Goal: Task Accomplishment & Management: Complete application form

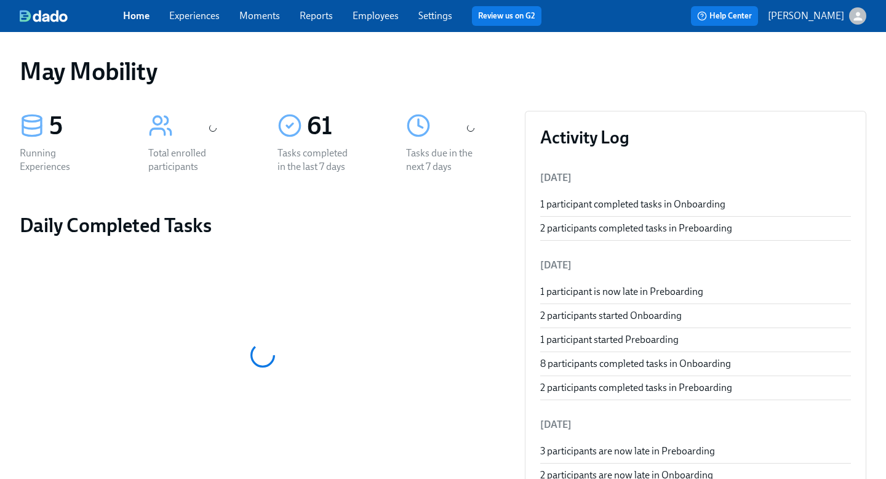
click at [202, 15] on link "Experiences" at bounding box center [194, 16] width 50 height 12
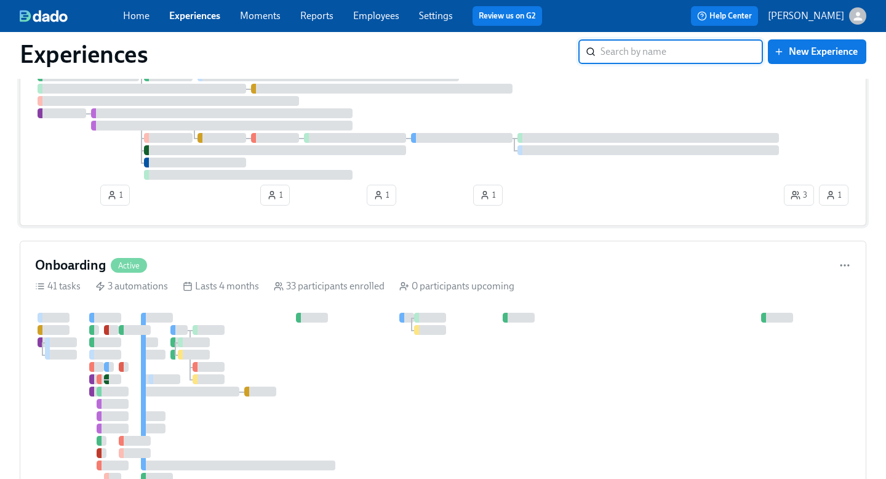
scroll to position [231, 0]
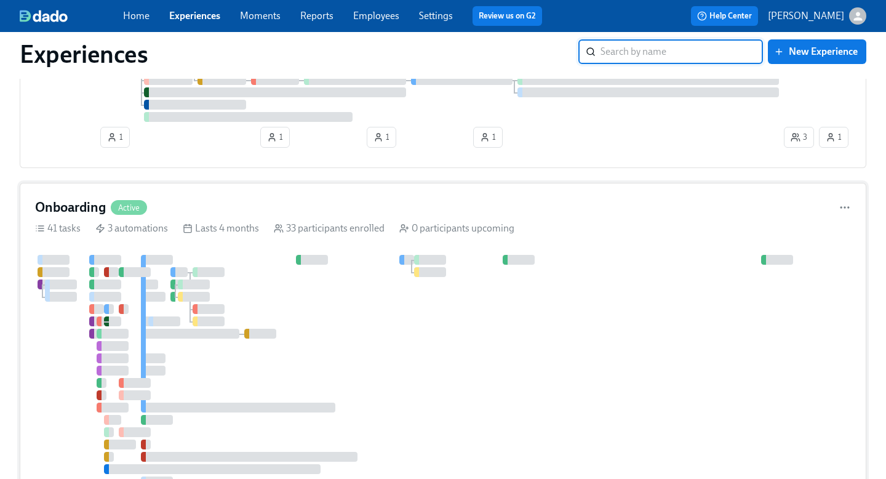
click at [372, 356] on div at bounding box center [500, 377] width 930 height 244
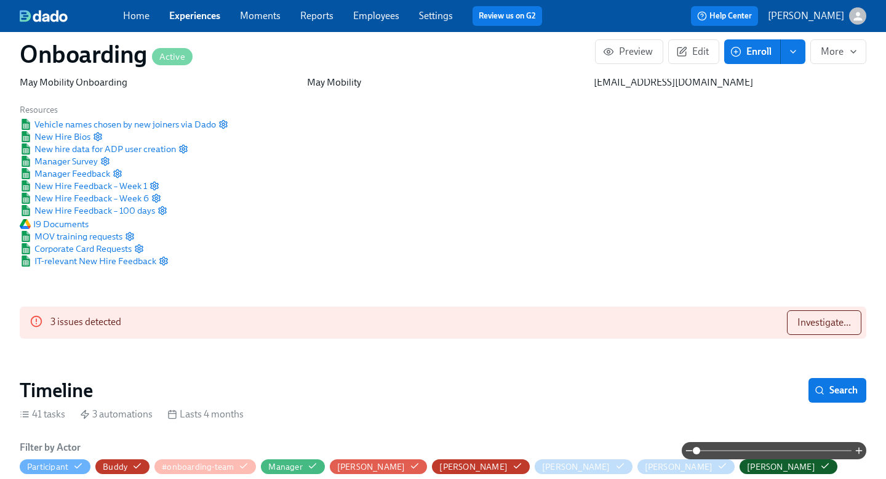
scroll to position [0, 10492]
click at [826, 322] on span "Investigate..." at bounding box center [824, 322] width 54 height 12
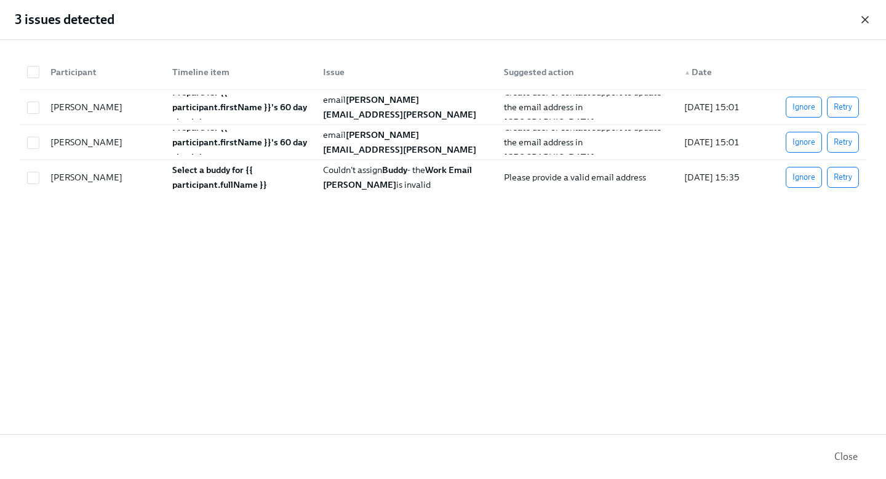
click at [863, 17] on icon "button" at bounding box center [865, 20] width 12 height 12
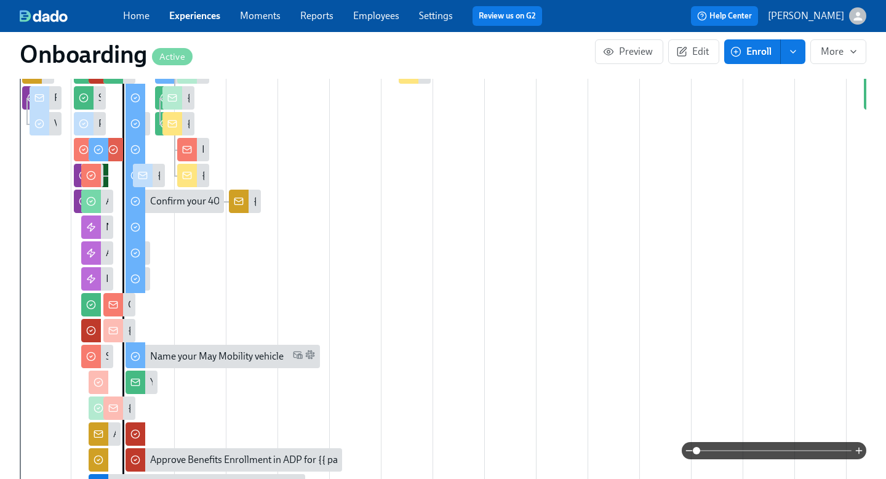
scroll to position [584, 0]
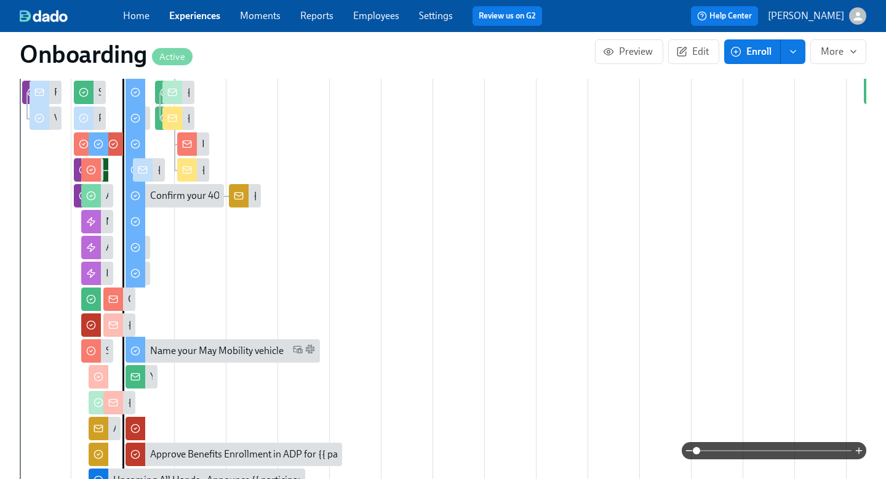
click at [788, 445] on span at bounding box center [773, 450] width 155 height 17
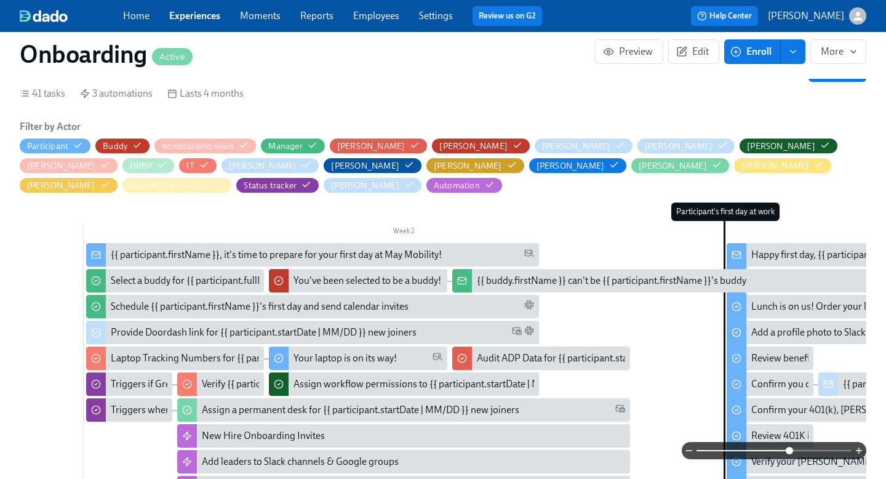
scroll to position [16, 0]
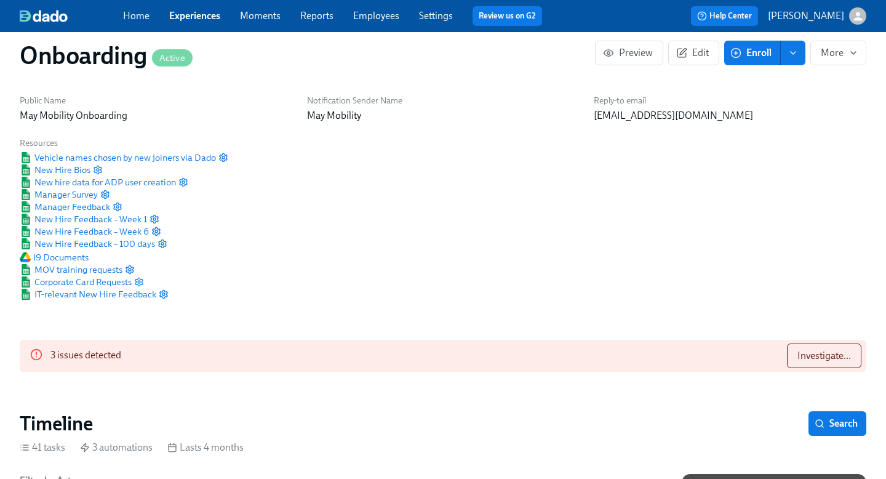
click at [207, 22] on span "Experiences" at bounding box center [194, 16] width 51 height 14
click at [193, 12] on link "Experiences" at bounding box center [194, 16] width 51 height 12
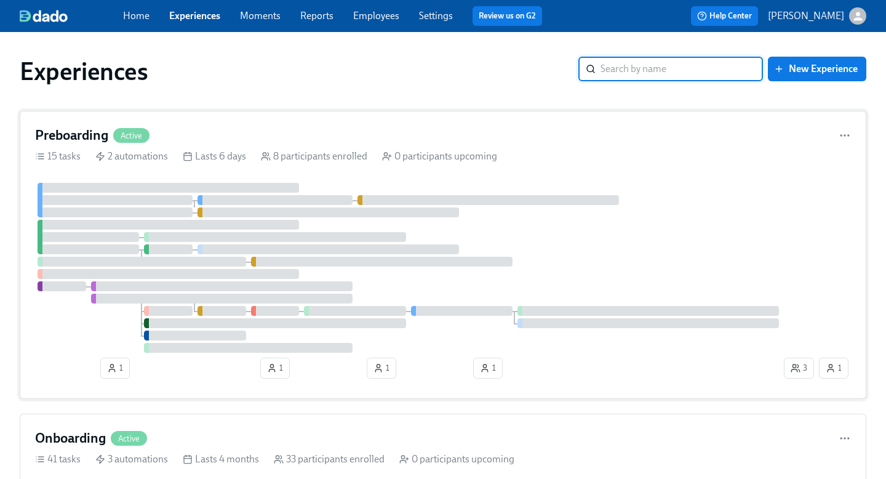
click at [286, 124] on div "Preboarding Active 15 tasks 2 automations Lasts 6 days 8 participants enrolled …" at bounding box center [443, 255] width 846 height 288
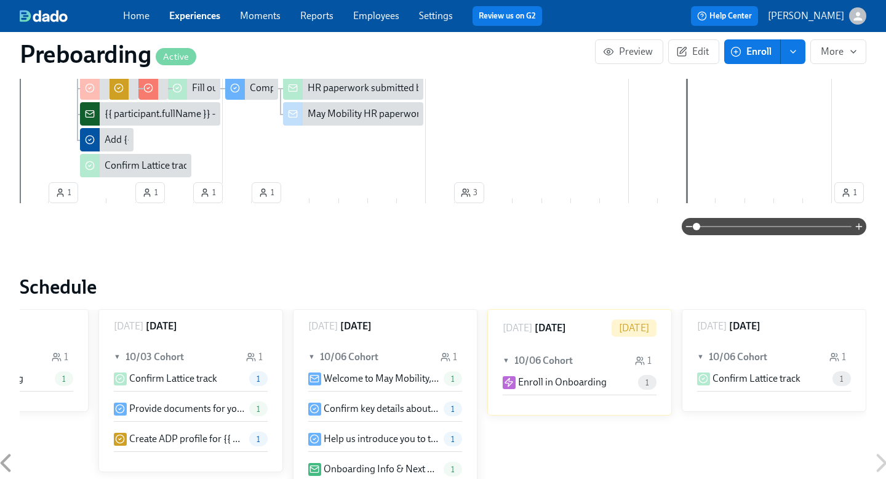
click at [757, 230] on span at bounding box center [773, 226] width 155 height 17
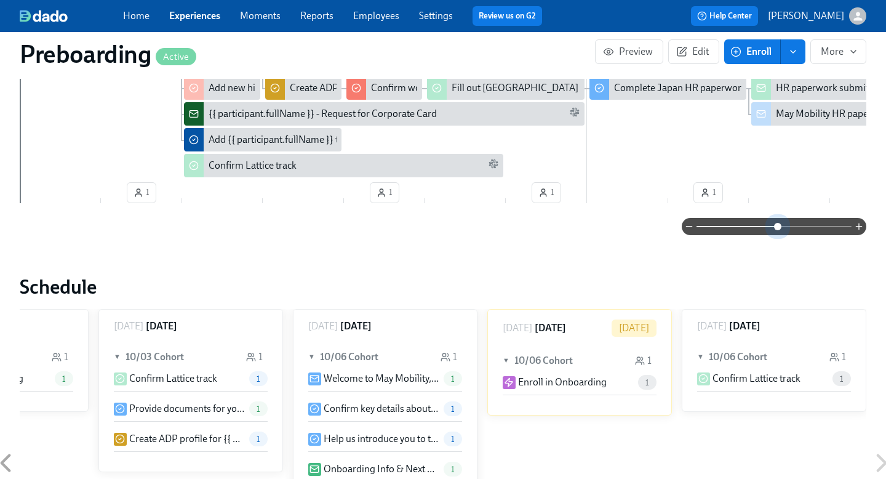
click at [777, 228] on span at bounding box center [773, 226] width 155 height 17
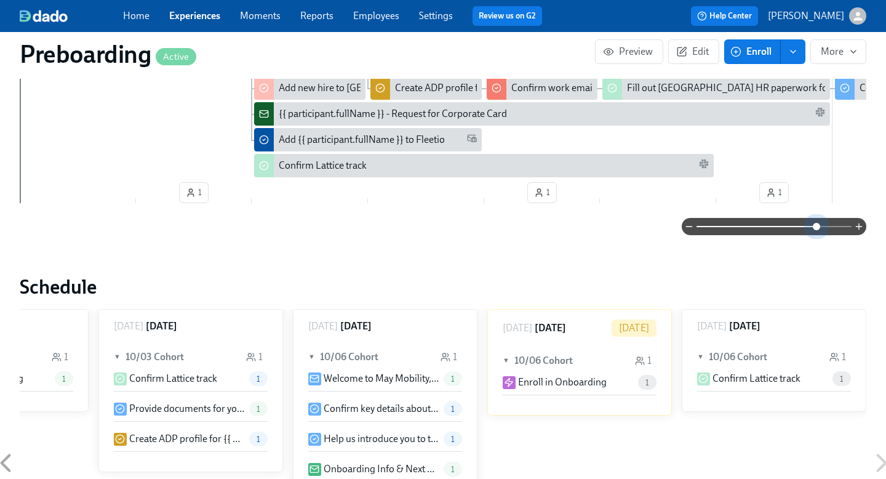
click at [817, 233] on span at bounding box center [773, 226] width 155 height 17
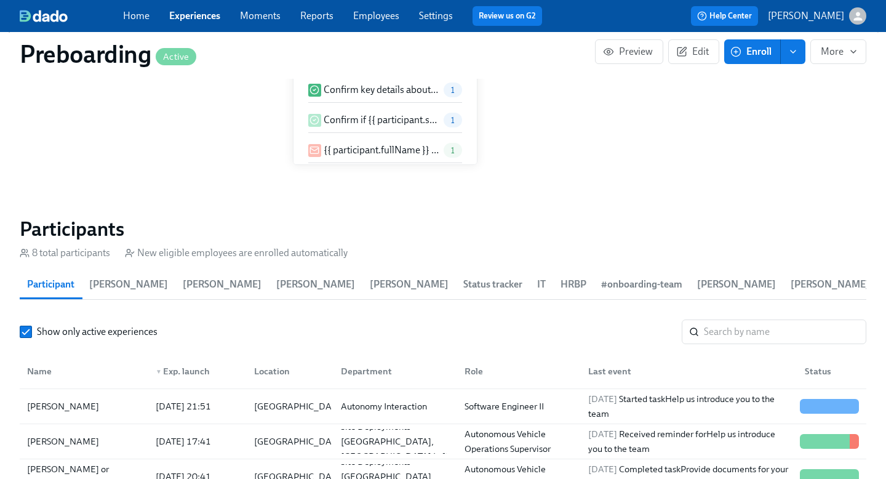
scroll to position [1167, 0]
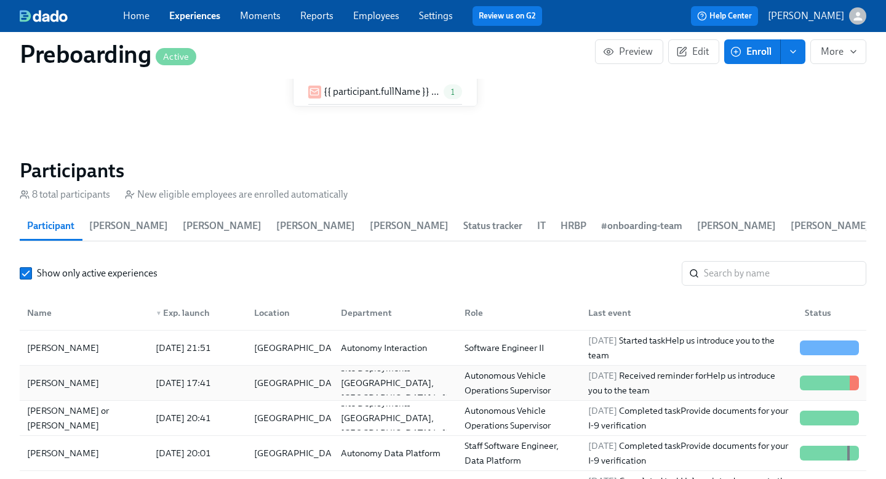
click at [234, 378] on div "2025/10/03 17:41" at bounding box center [195, 382] width 98 height 25
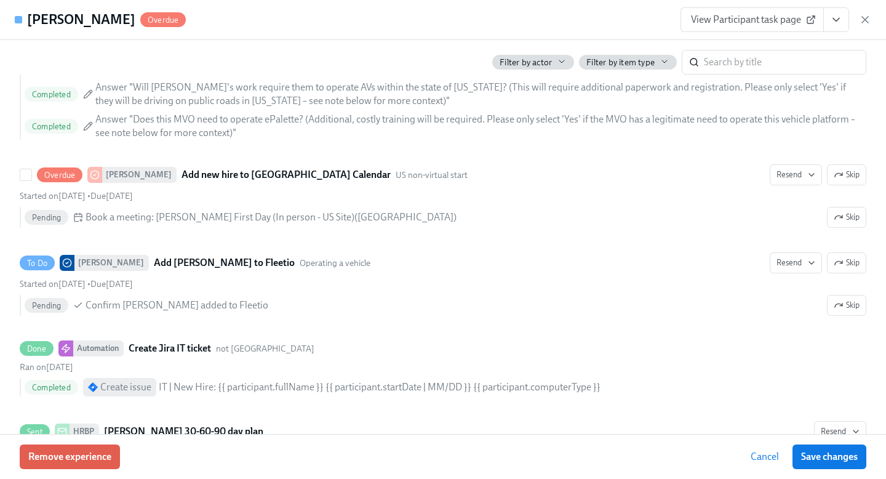
scroll to position [2810, 0]
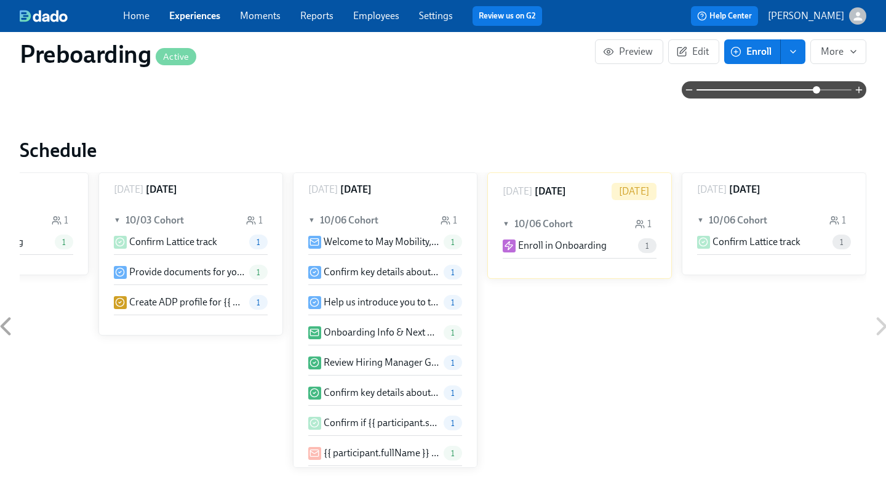
scroll to position [567, 0]
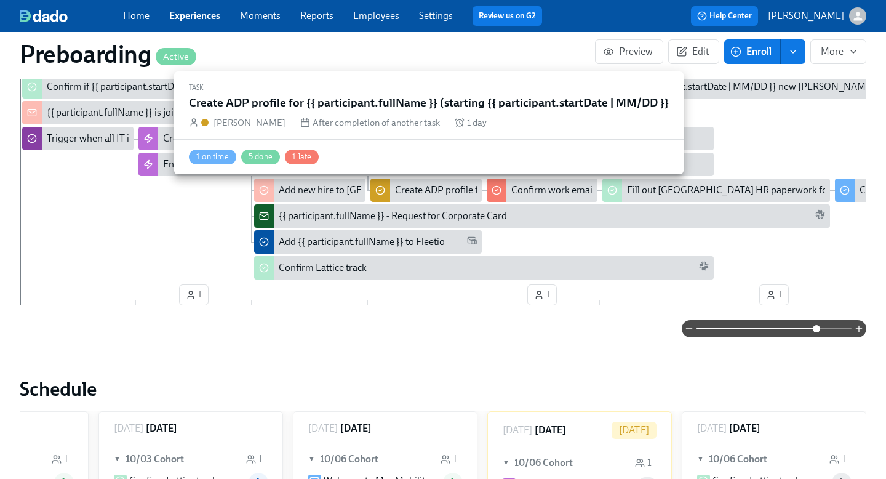
click at [440, 189] on div "Create ADP profile for {{ participant.fullName }} (starting {{ participant.star…" at bounding box center [587, 190] width 385 height 14
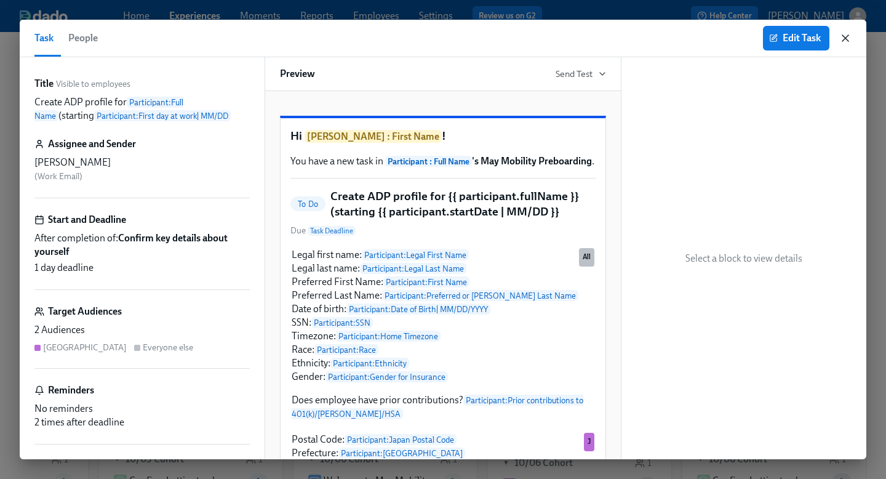
click at [843, 32] on icon "button" at bounding box center [845, 38] width 12 height 12
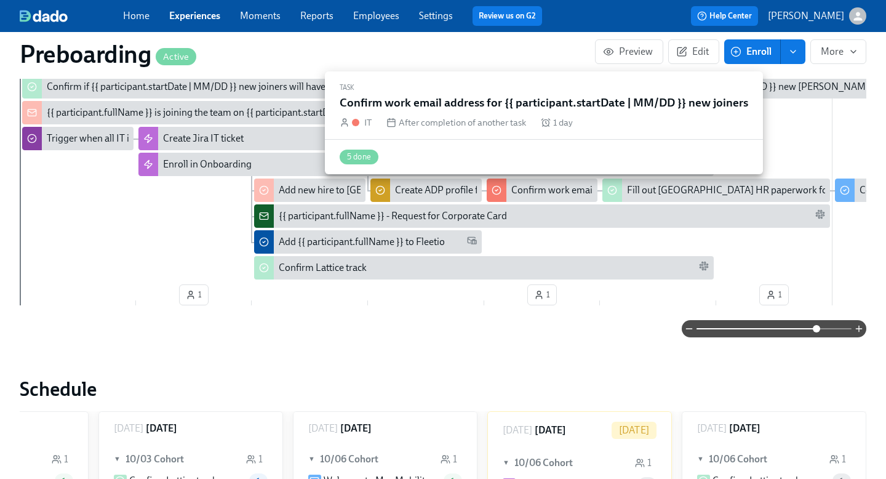
click at [533, 187] on div "Confirm work email address for {{ participant.startDate | MM/DD }} new joiners" at bounding box center [676, 190] width 331 height 14
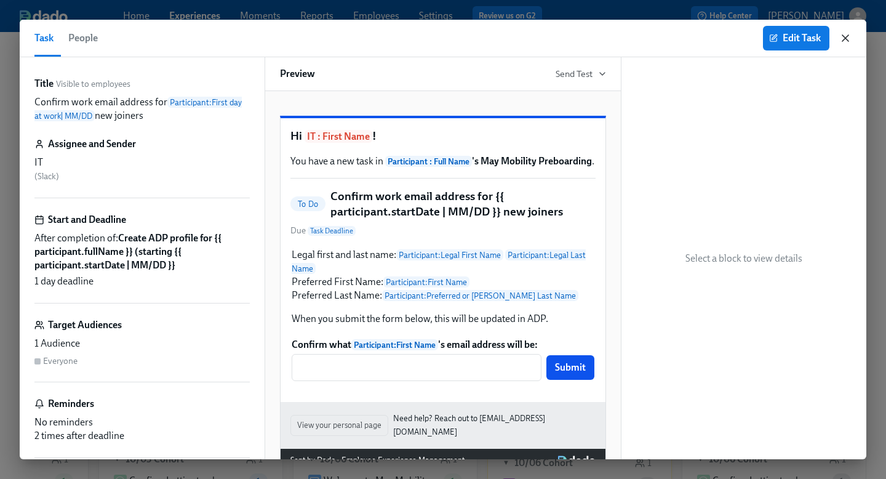
click at [845, 39] on icon "button" at bounding box center [845, 38] width 6 height 6
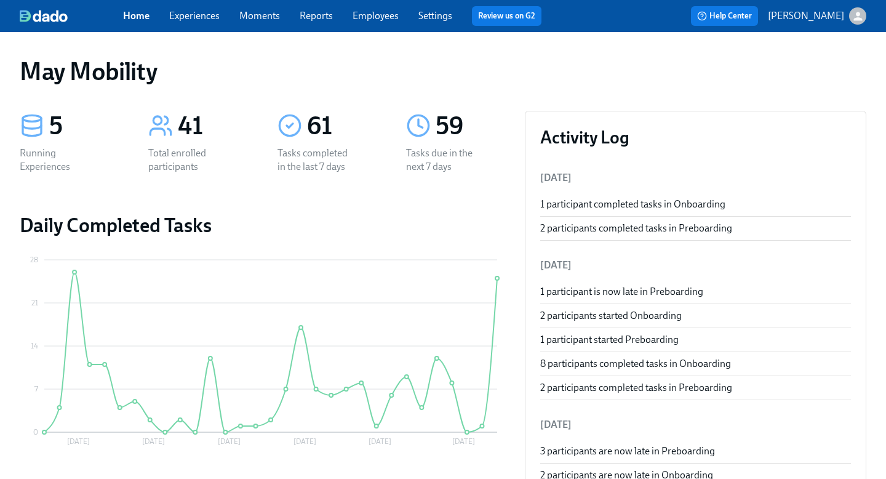
click at [199, 12] on link "Experiences" at bounding box center [194, 16] width 50 height 12
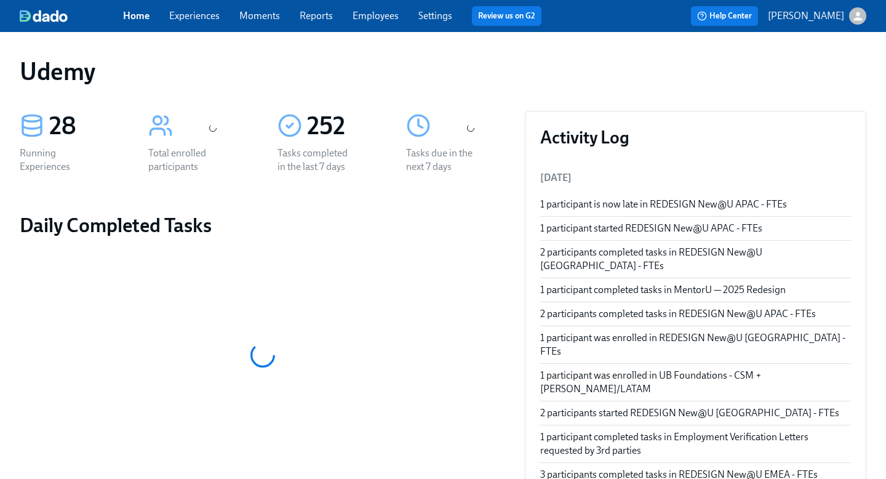
click at [192, 22] on link "Experiences" at bounding box center [194, 16] width 50 height 12
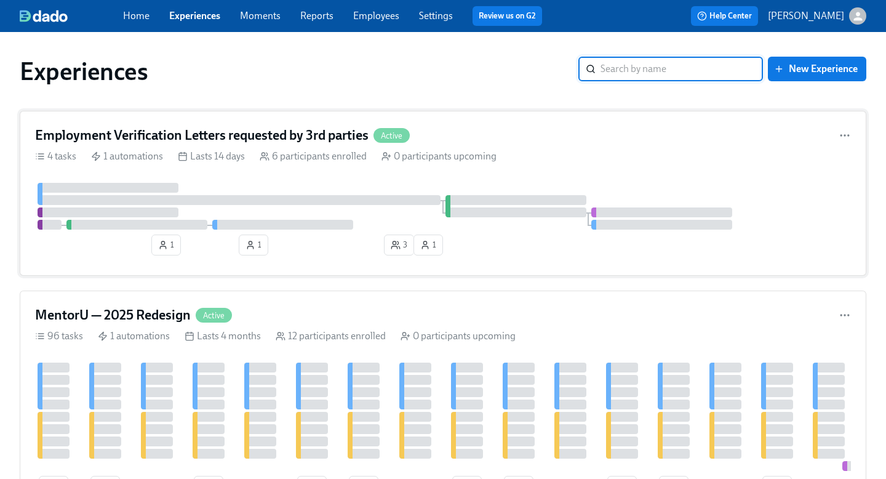
click at [478, 135] on div "Employment Verification Letters requested by 3rd parties Active" at bounding box center [443, 135] width 816 height 18
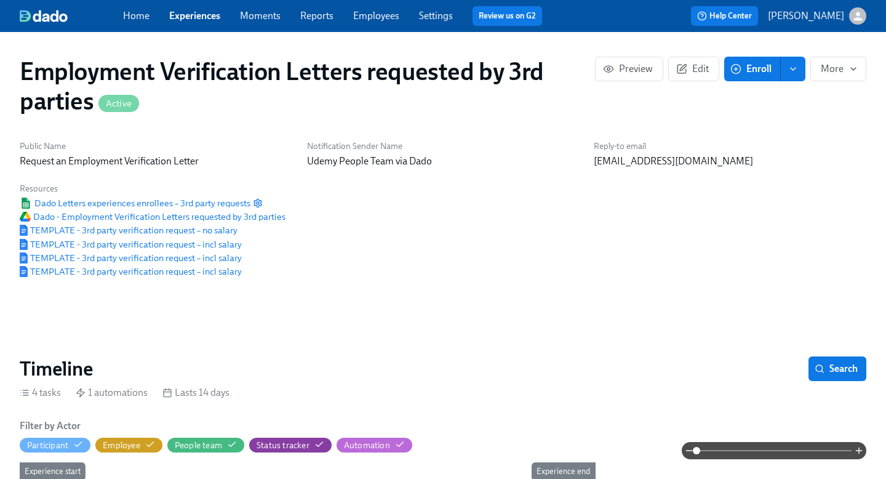
scroll to position [0, 504]
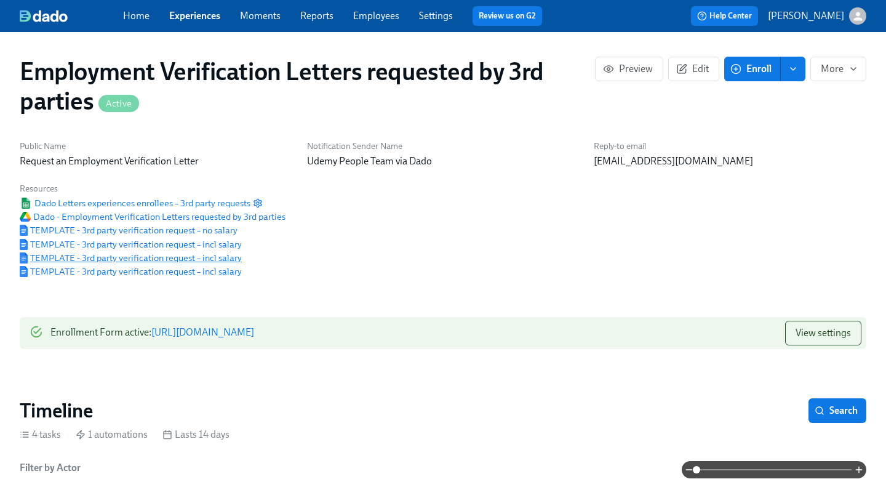
click at [133, 257] on span "TEMPLATE - 3rd party verification request – incl salary" at bounding box center [131, 258] width 222 height 12
click at [181, 273] on span "TEMPLATE - 3rd party verification request – incl salary" at bounding box center [131, 271] width 222 height 12
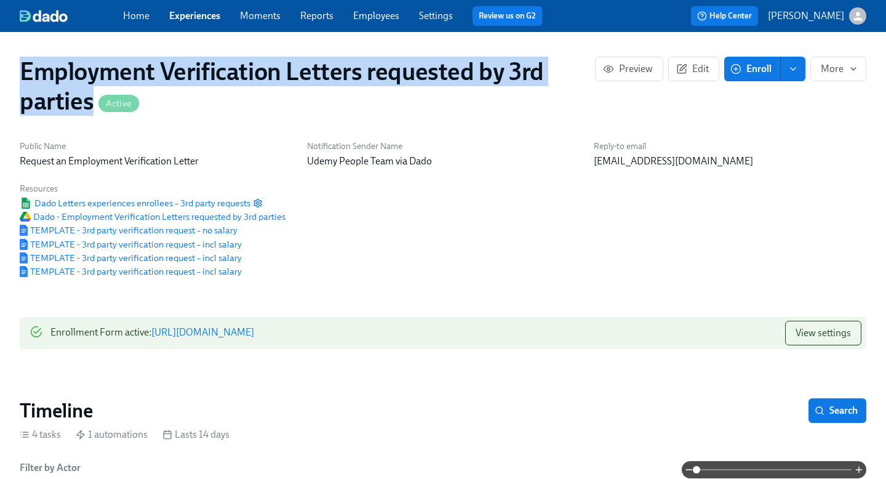
drag, startPoint x: 18, startPoint y: 71, endPoint x: 93, endPoint y: 95, distance: 78.2
click at [93, 95] on div "Employment Verification Letters requested by 3rd parties Active Preview Edit En…" at bounding box center [443, 86] width 866 height 79
copy h1 "Employment Verification Letters requested by 3rd parties"
click at [254, 331] on link "[URL][DOMAIN_NAME]" at bounding box center [202, 332] width 103 height 12
click at [254, 332] on link "[URL][DOMAIN_NAME]" at bounding box center [202, 332] width 103 height 12
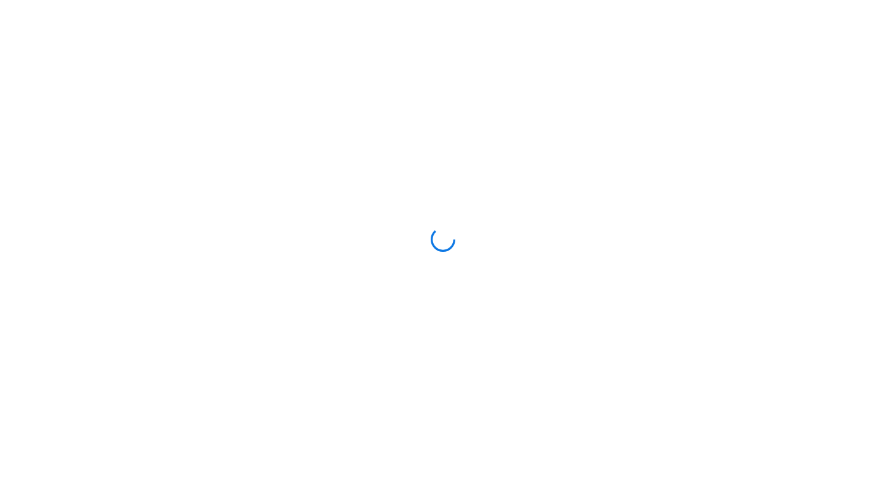
click at [563, 73] on div at bounding box center [443, 239] width 886 height 479
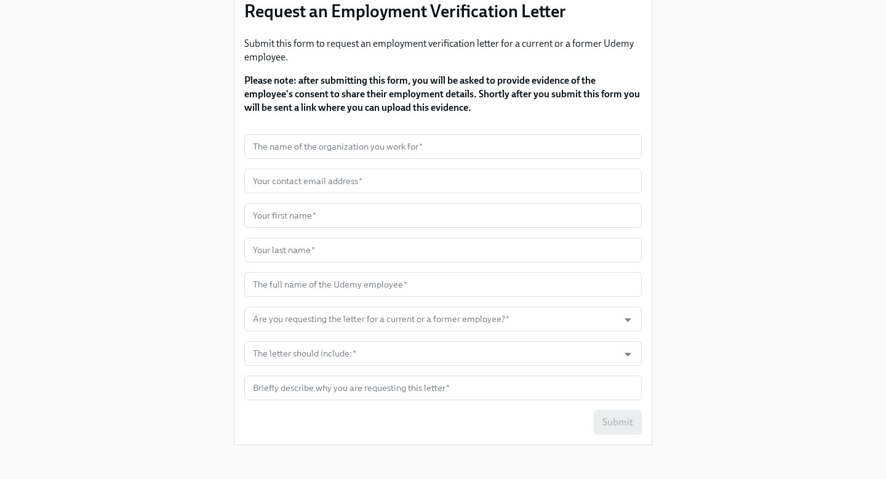
scroll to position [121, 0]
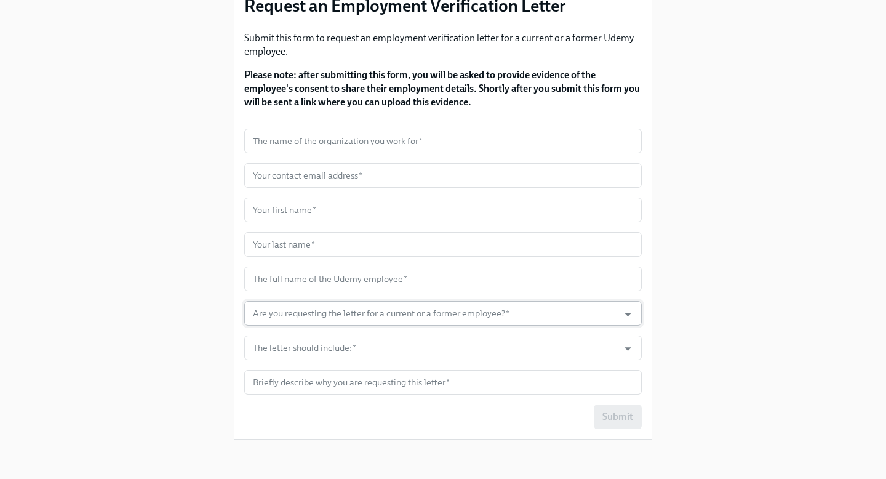
click at [543, 319] on input "Are you requesting the letter for a current or a former employee?   *" at bounding box center [431, 313] width 362 height 25
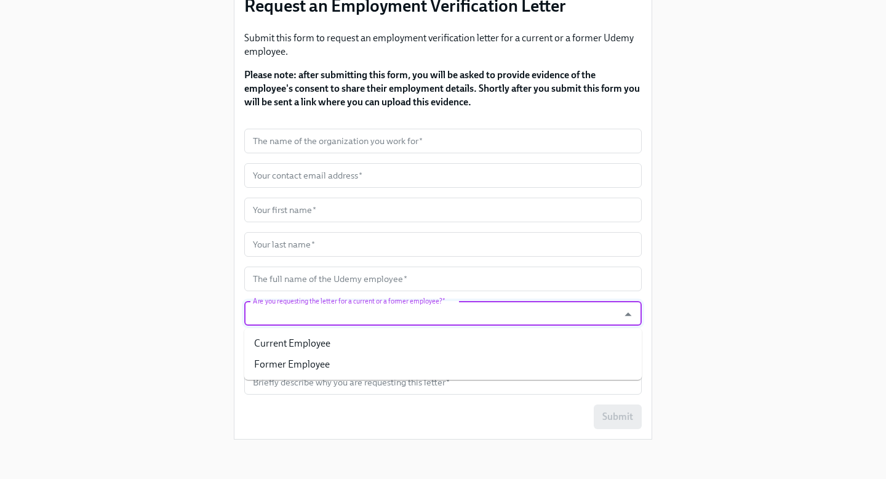
click at [698, 261] on div "Enrollment Form Request an Employment Verification Letter Submit this form to r…" at bounding box center [443, 164] width 846 height 570
